Goal: Task Accomplishment & Management: Manage account settings

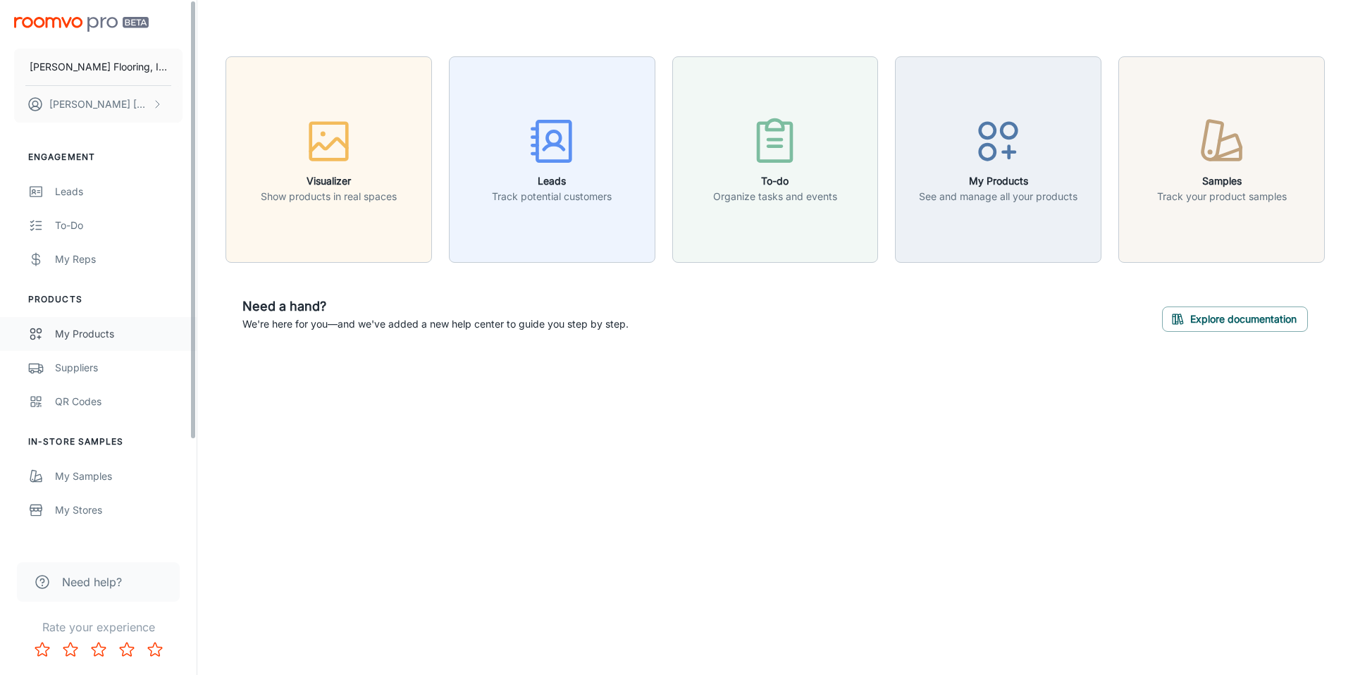
click at [80, 339] on div "My Products" at bounding box center [119, 334] width 128 height 16
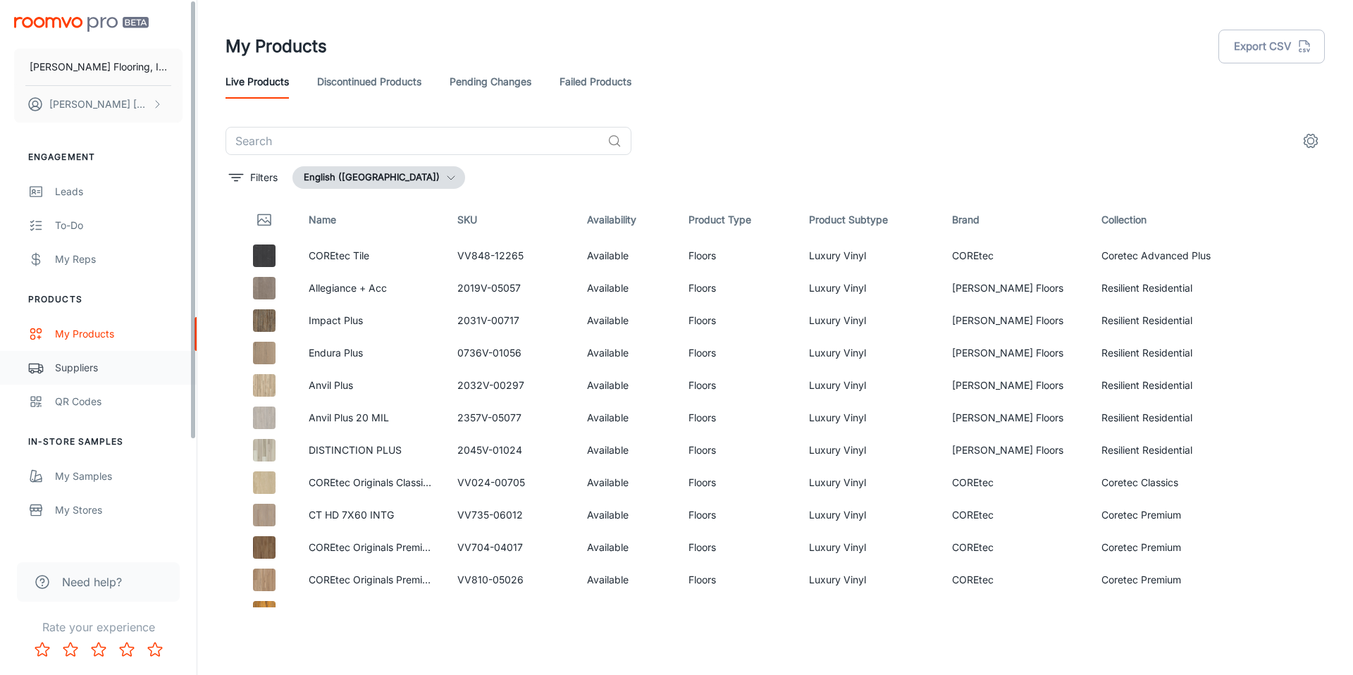
click at [93, 362] on div "Suppliers" at bounding box center [119, 368] width 128 height 16
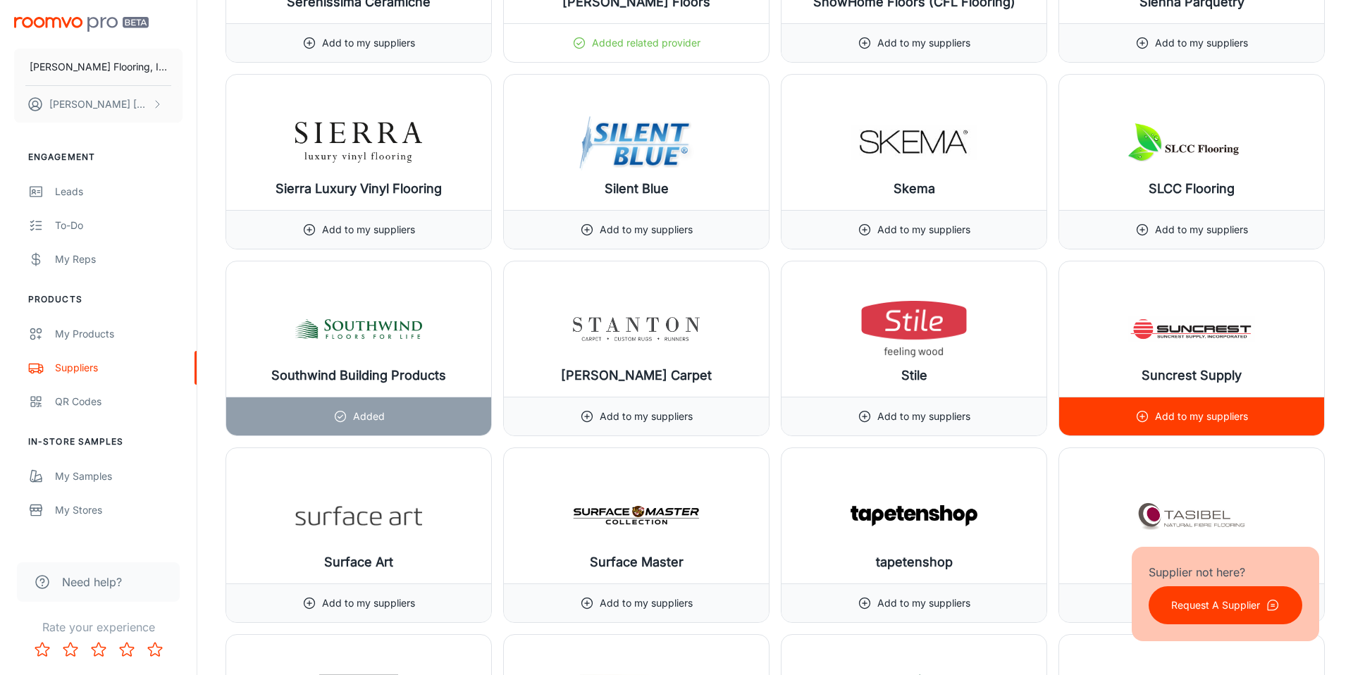
scroll to position [15287, 0]
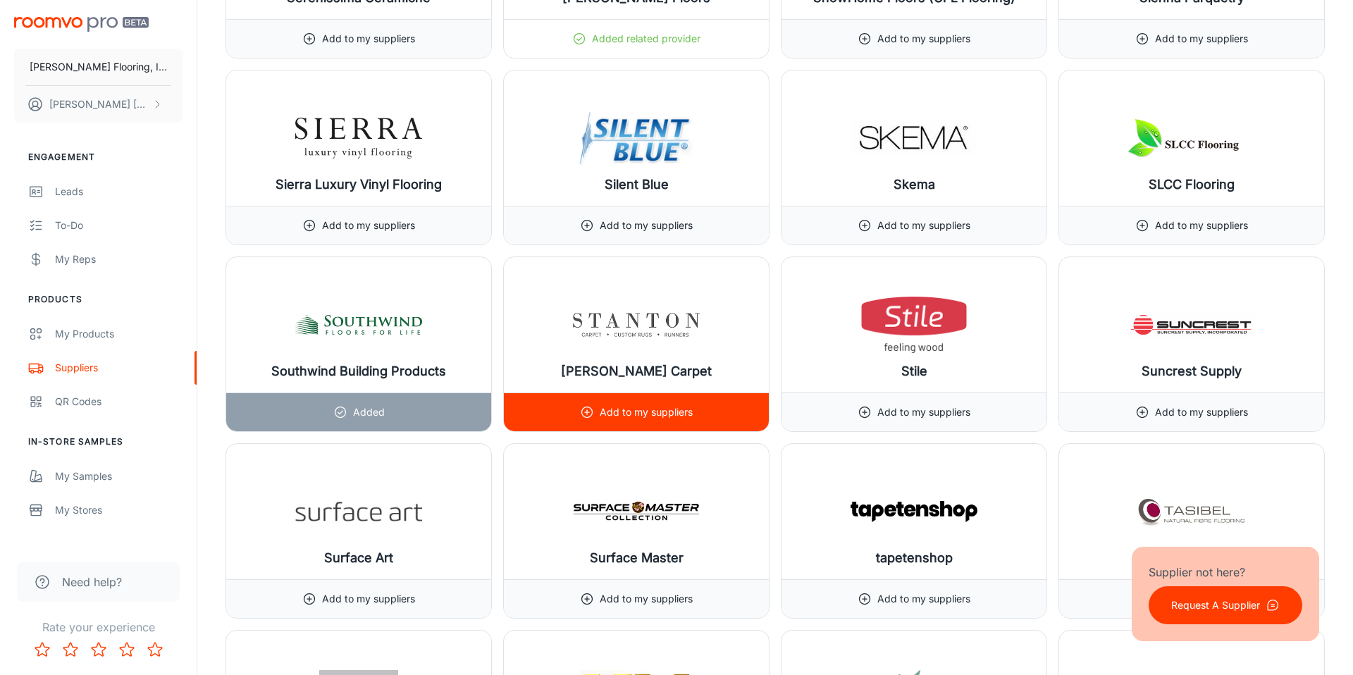
click at [633, 419] on p "Add to my suppliers" at bounding box center [646, 413] width 93 height 16
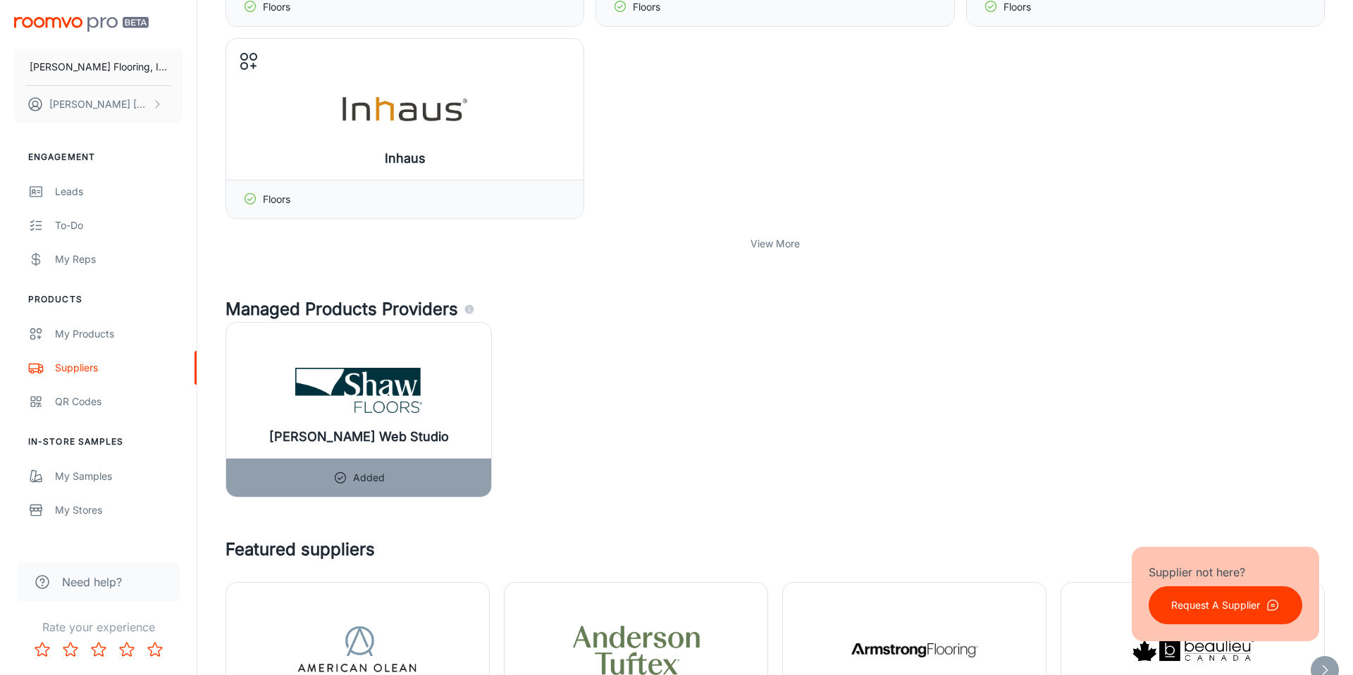
scroll to position [0, 0]
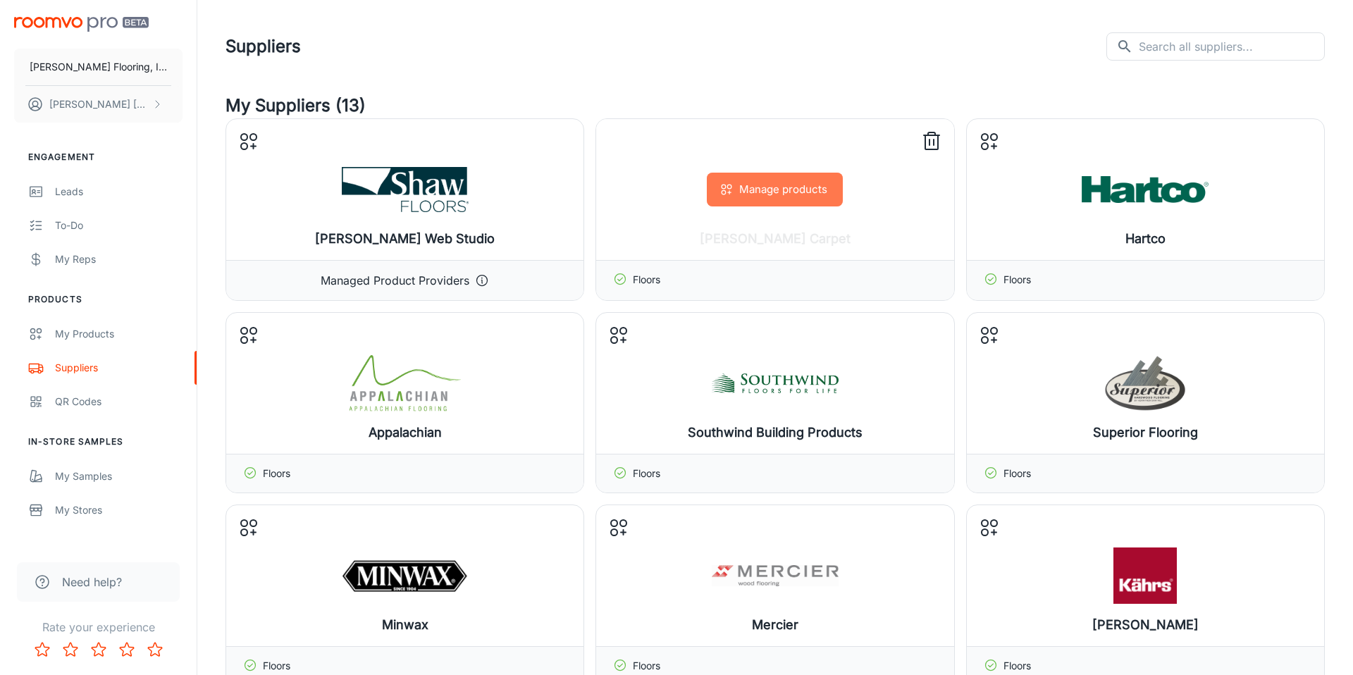
click at [781, 190] on button "Manage products" at bounding box center [775, 190] width 136 height 34
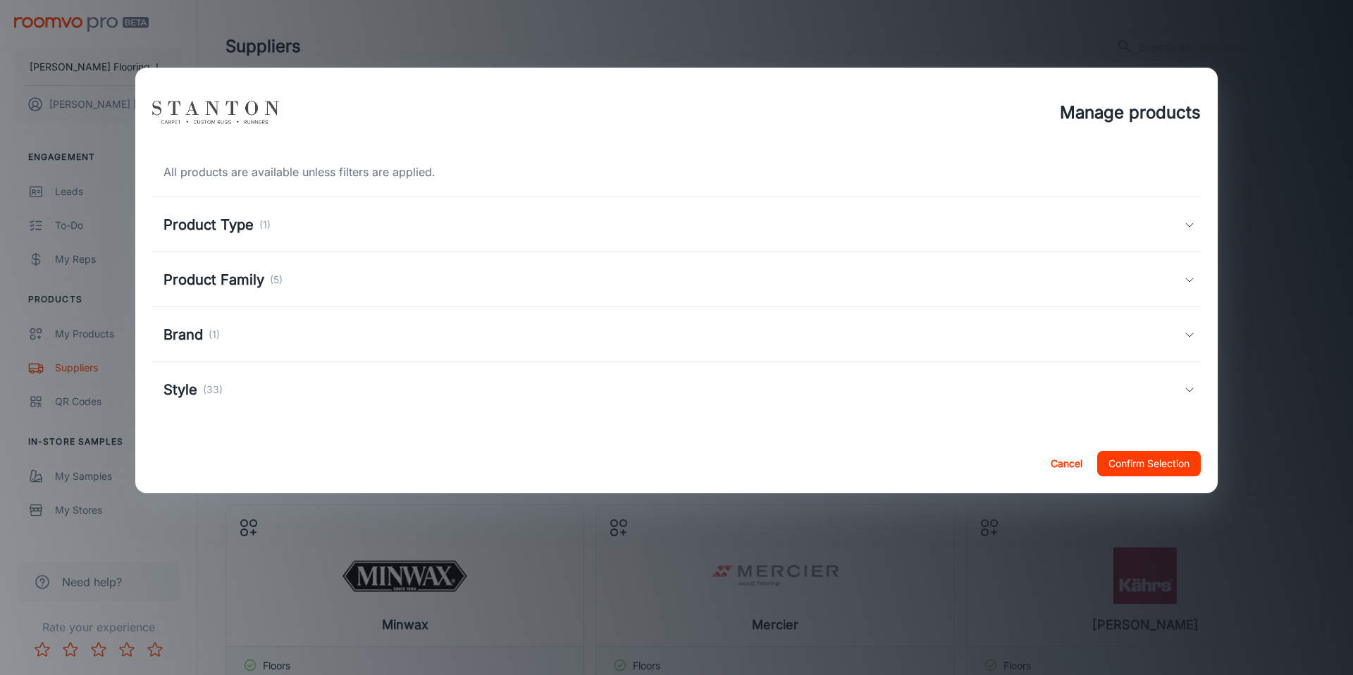
click at [255, 274] on h5 "Product Family" at bounding box center [214, 279] width 101 height 21
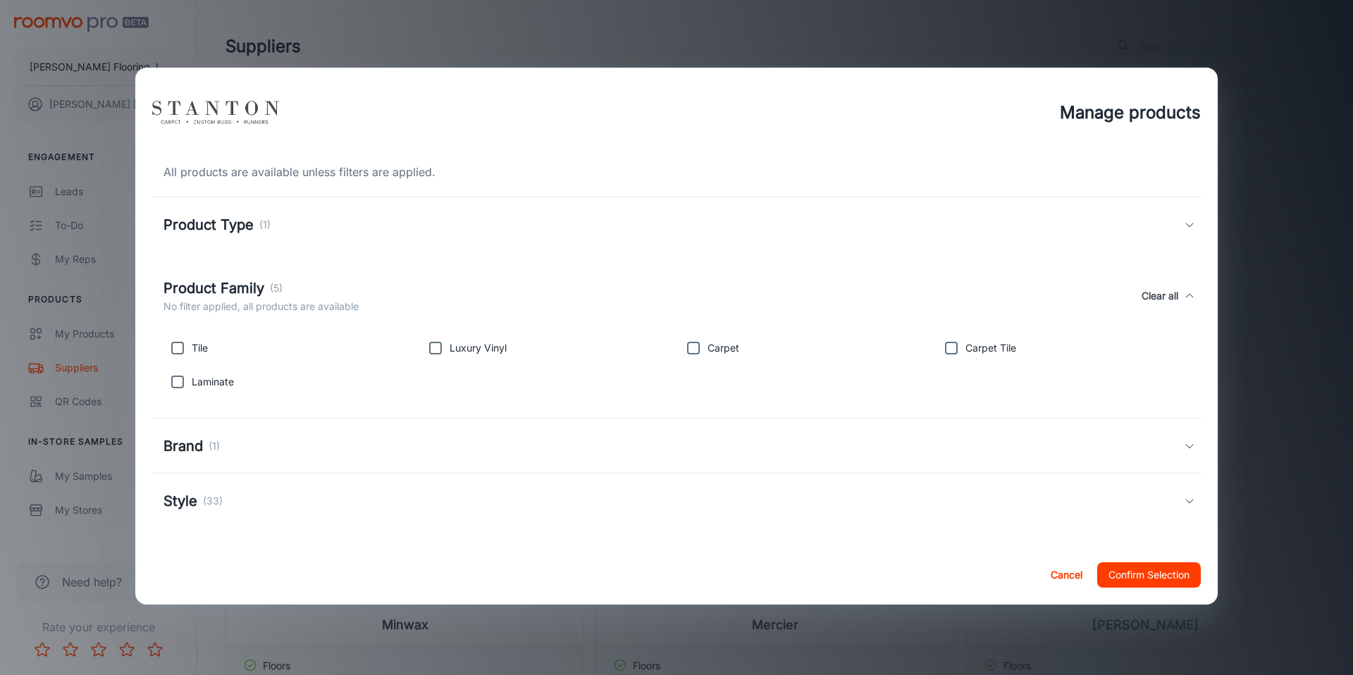
click at [176, 383] on input "checkbox" at bounding box center [178, 382] width 28 height 28
checkbox input "true"
click at [441, 349] on input "checkbox" at bounding box center [436, 348] width 28 height 28
checkbox input "true"
click at [1138, 575] on button "Confirm Selection" at bounding box center [1149, 574] width 104 height 25
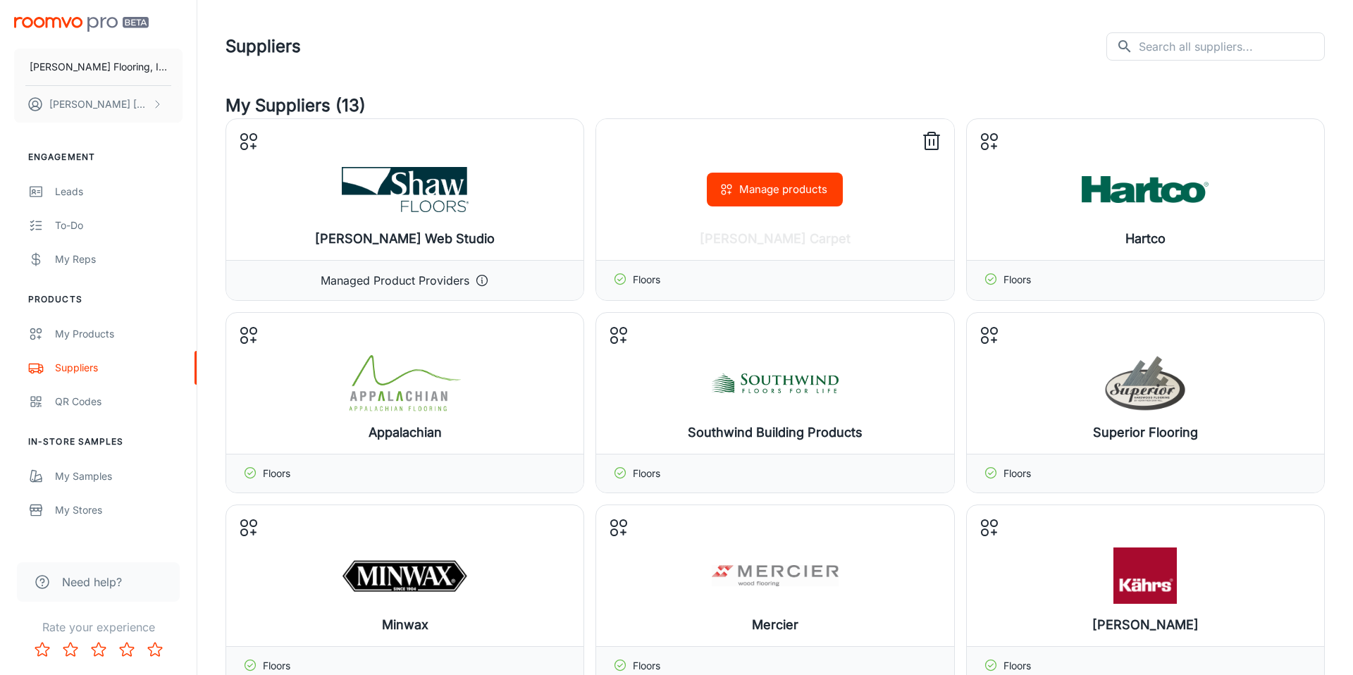
click at [770, 192] on button "Manage products" at bounding box center [775, 190] width 136 height 34
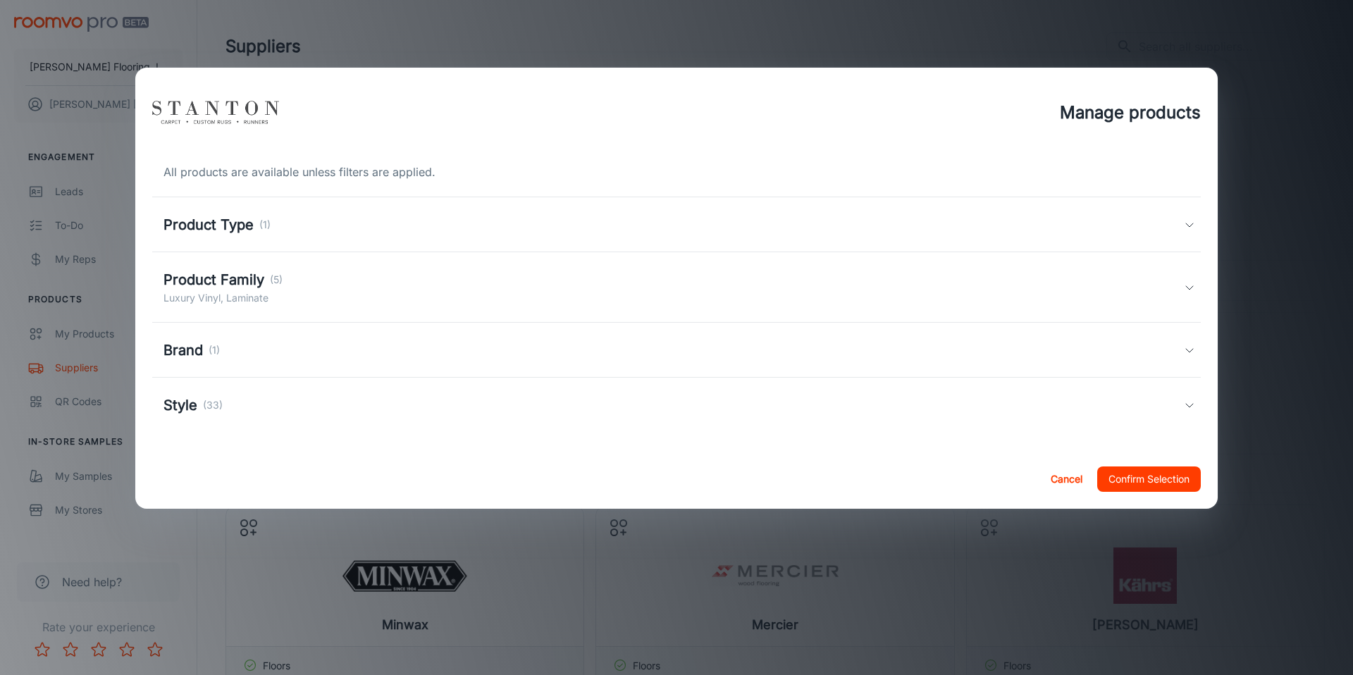
click at [189, 351] on h5 "Brand" at bounding box center [183, 350] width 39 height 21
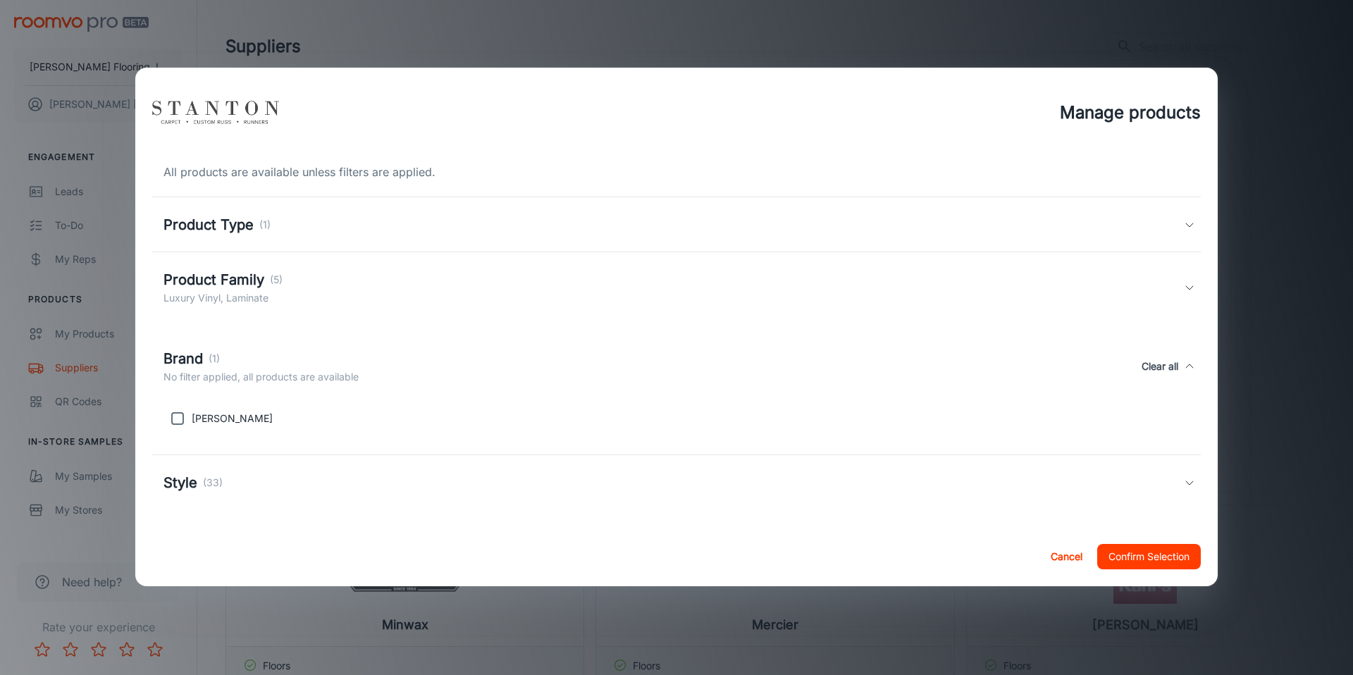
click at [181, 421] on input "checkbox" at bounding box center [178, 419] width 28 height 28
checkbox input "true"
click at [175, 498] on div "Style (33)" at bounding box center [676, 482] width 1049 height 55
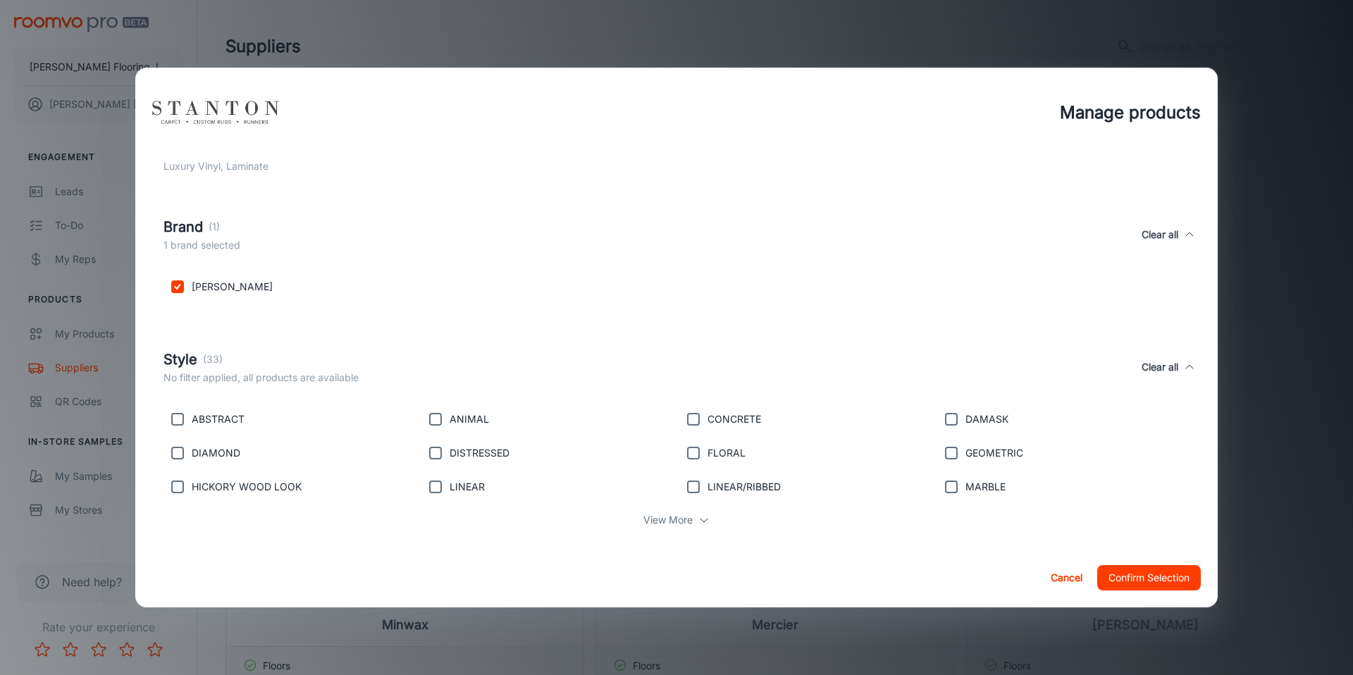
scroll to position [145, 0]
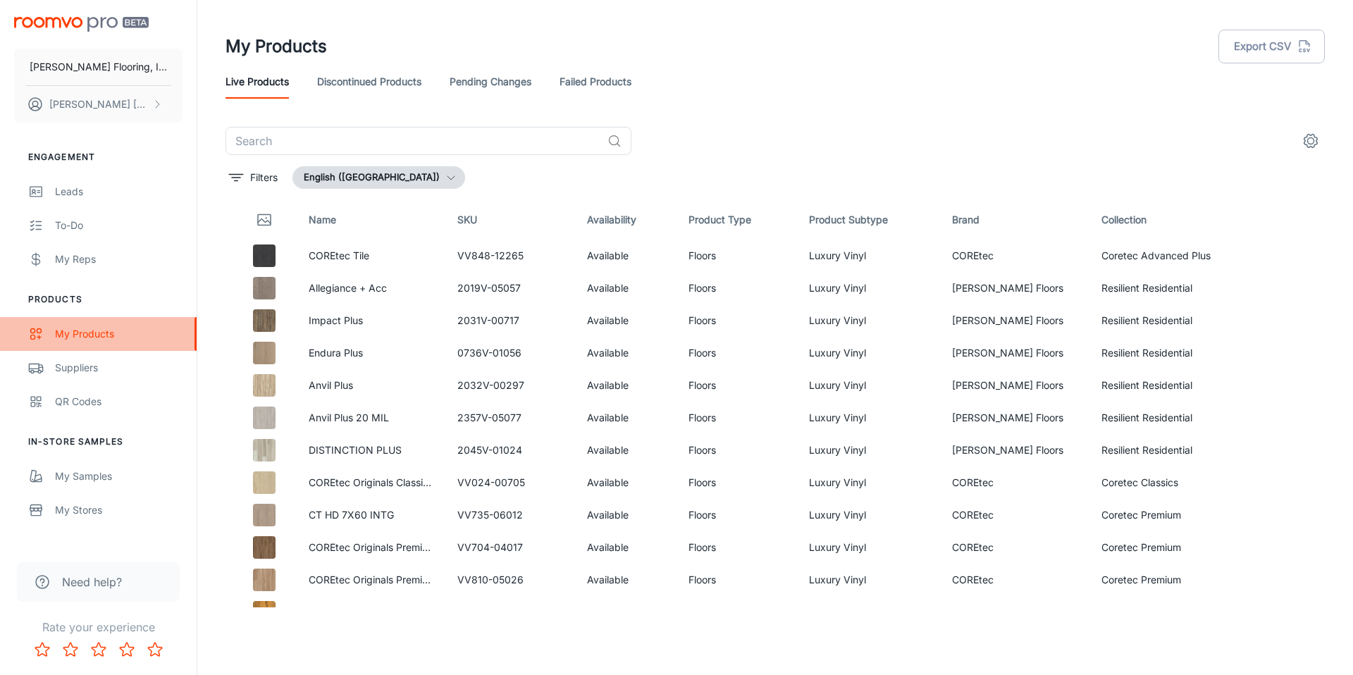
click at [86, 332] on div "My Products" at bounding box center [119, 334] width 128 height 16
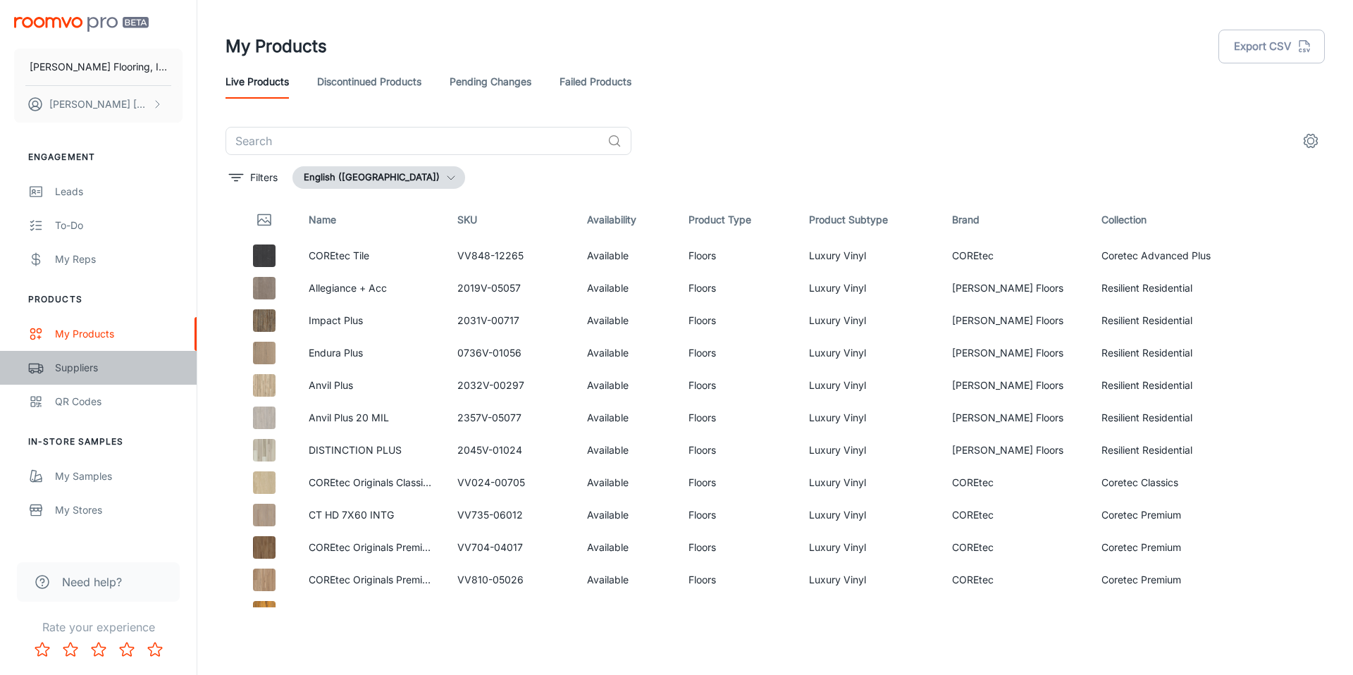
click at [64, 369] on div "Suppliers" at bounding box center [119, 368] width 128 height 16
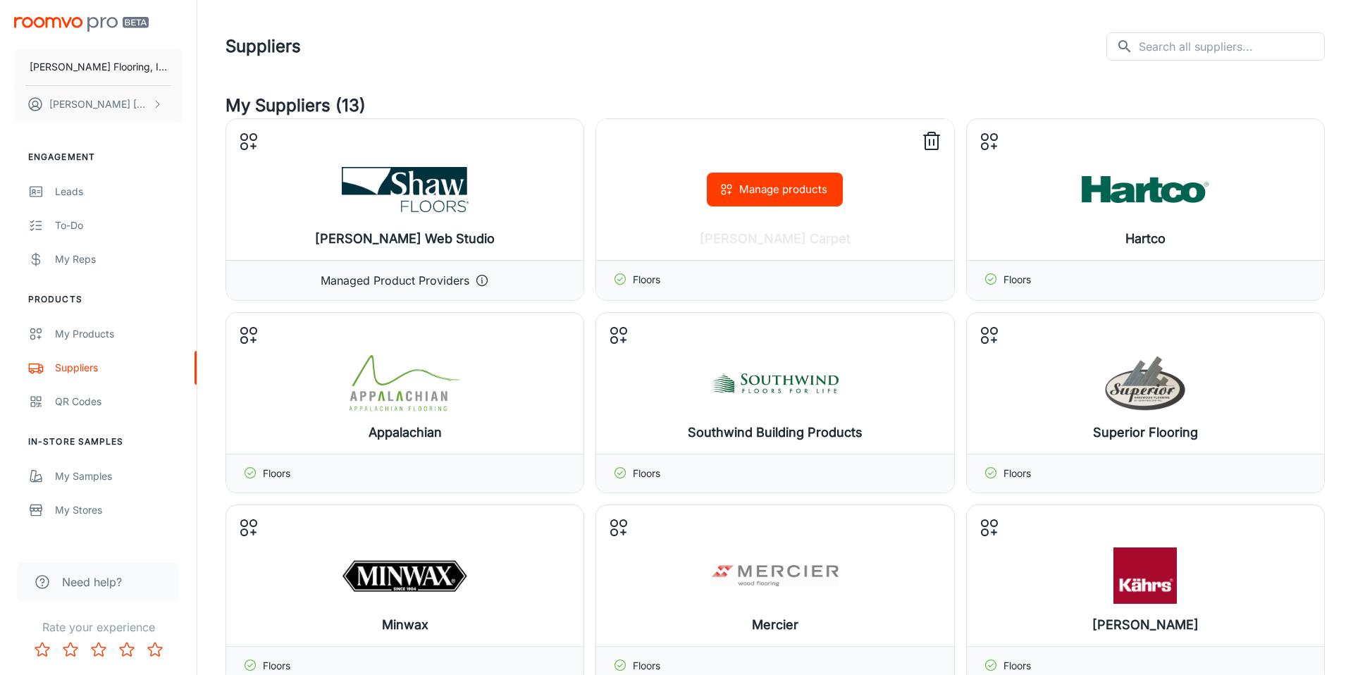
click at [771, 195] on button "Manage products" at bounding box center [775, 190] width 136 height 34
